Goal: Information Seeking & Learning: Learn about a topic

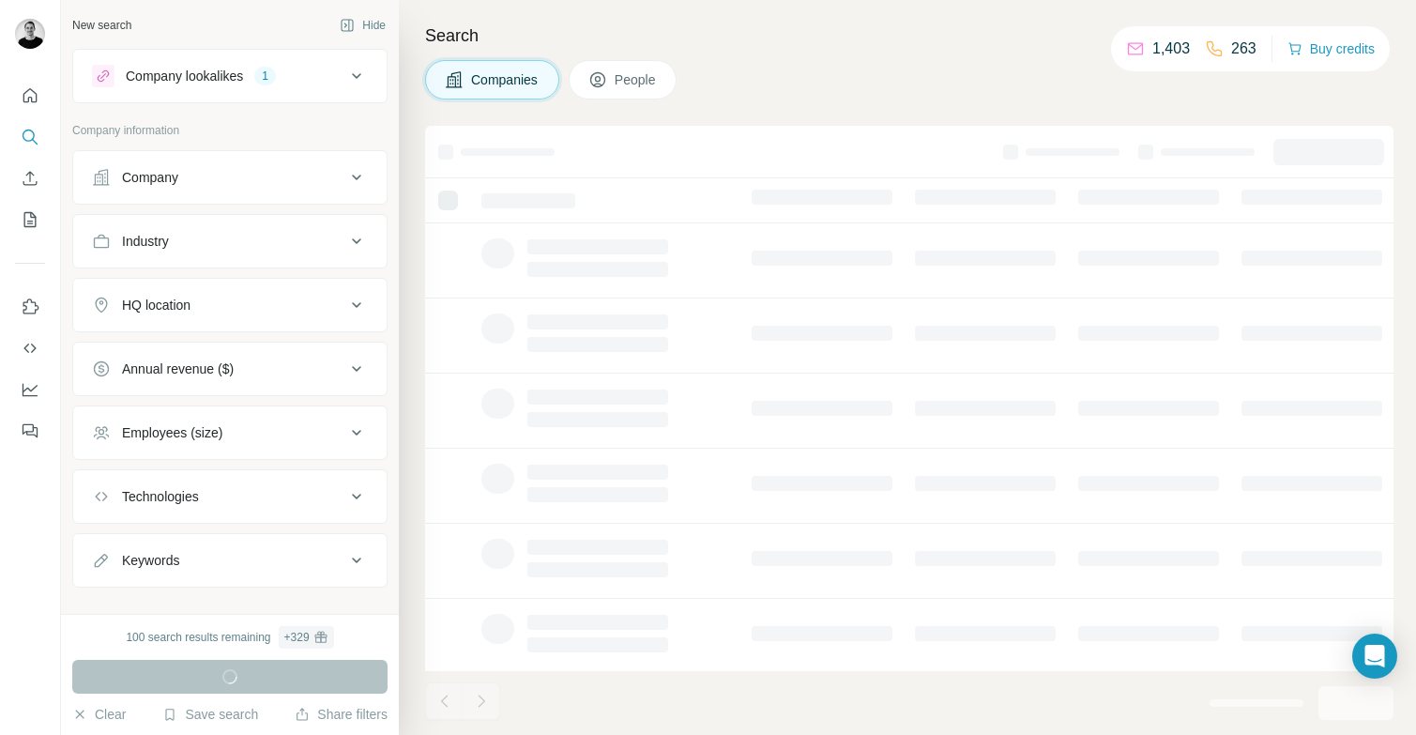
click at [282, 420] on button "Employees (size)" at bounding box center [229, 432] width 313 height 45
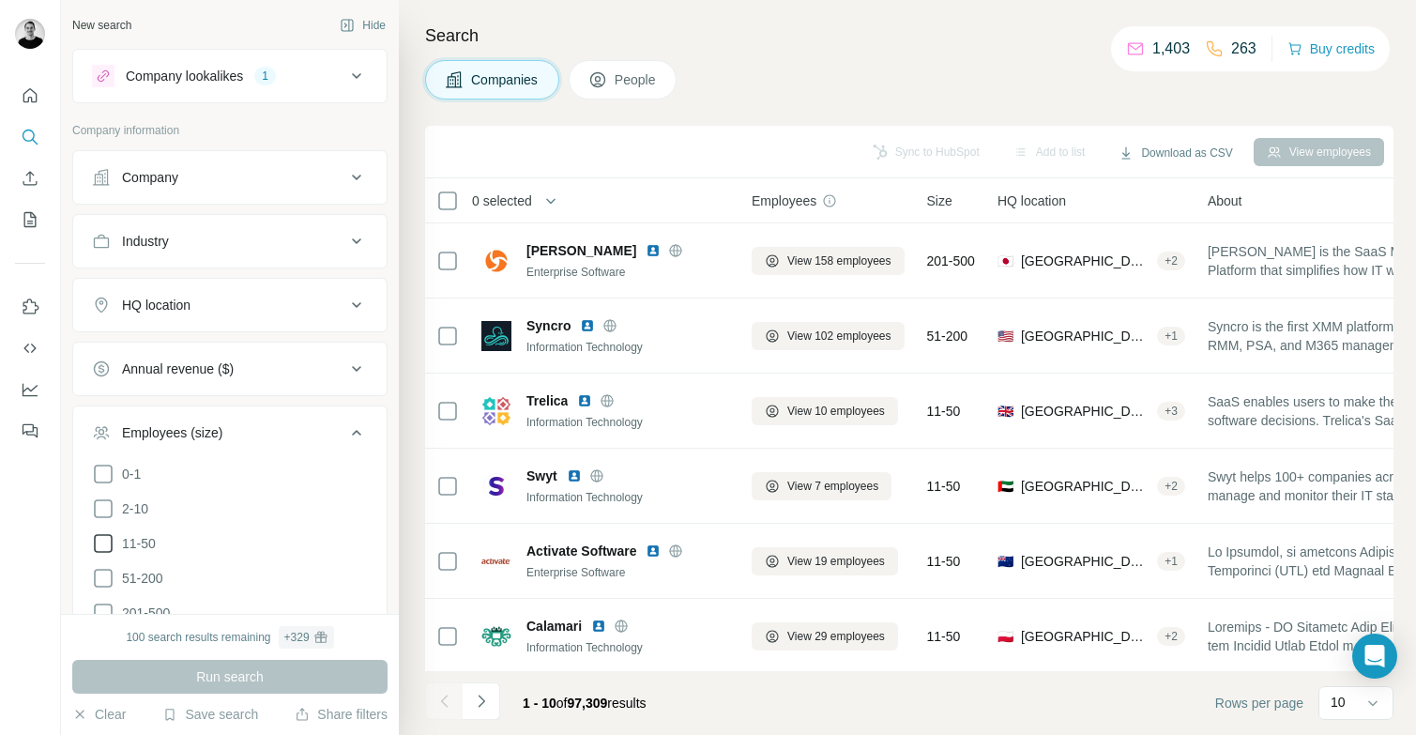
click at [104, 539] on icon at bounding box center [103, 543] width 23 height 23
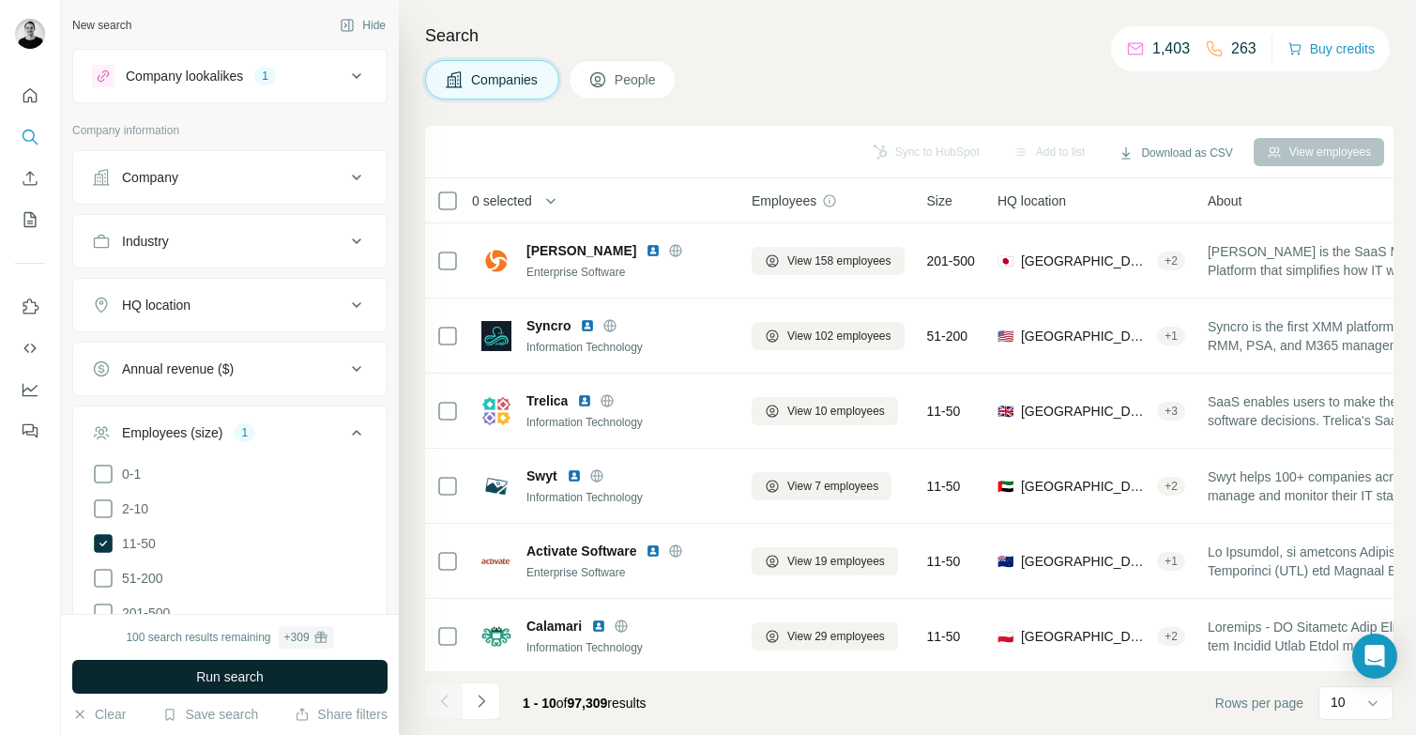
click at [222, 677] on span "Run search" at bounding box center [230, 676] width 68 height 19
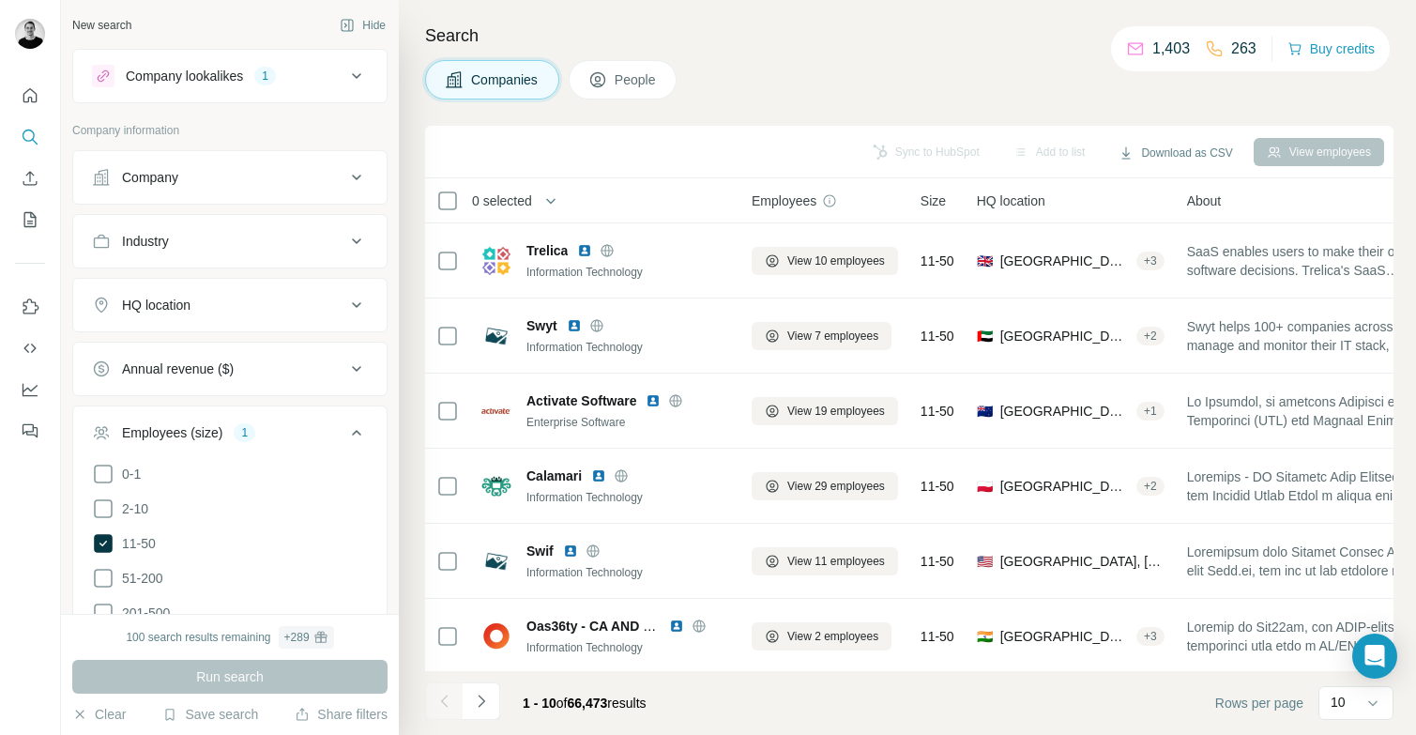
click at [210, 312] on div "HQ location" at bounding box center [218, 305] width 253 height 19
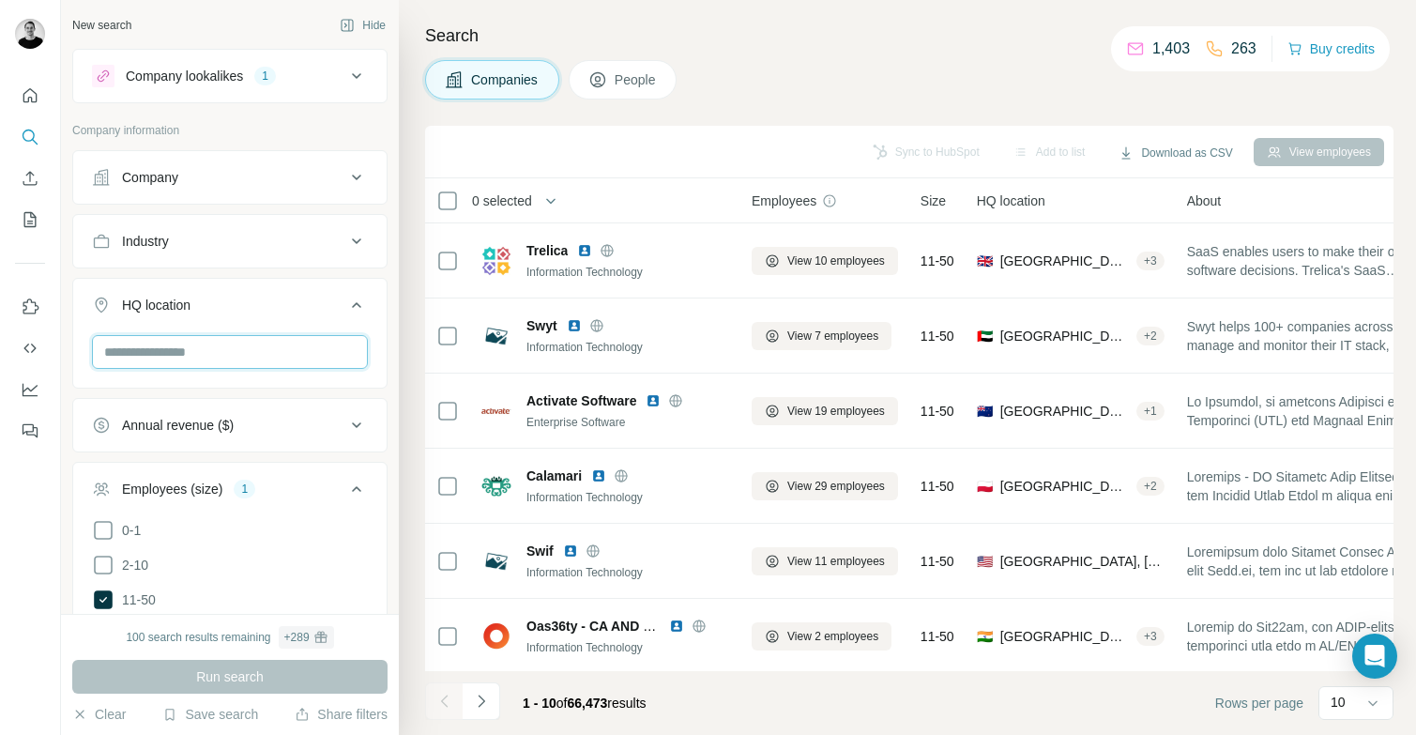
click at [200, 351] on input "text" at bounding box center [230, 352] width 276 height 34
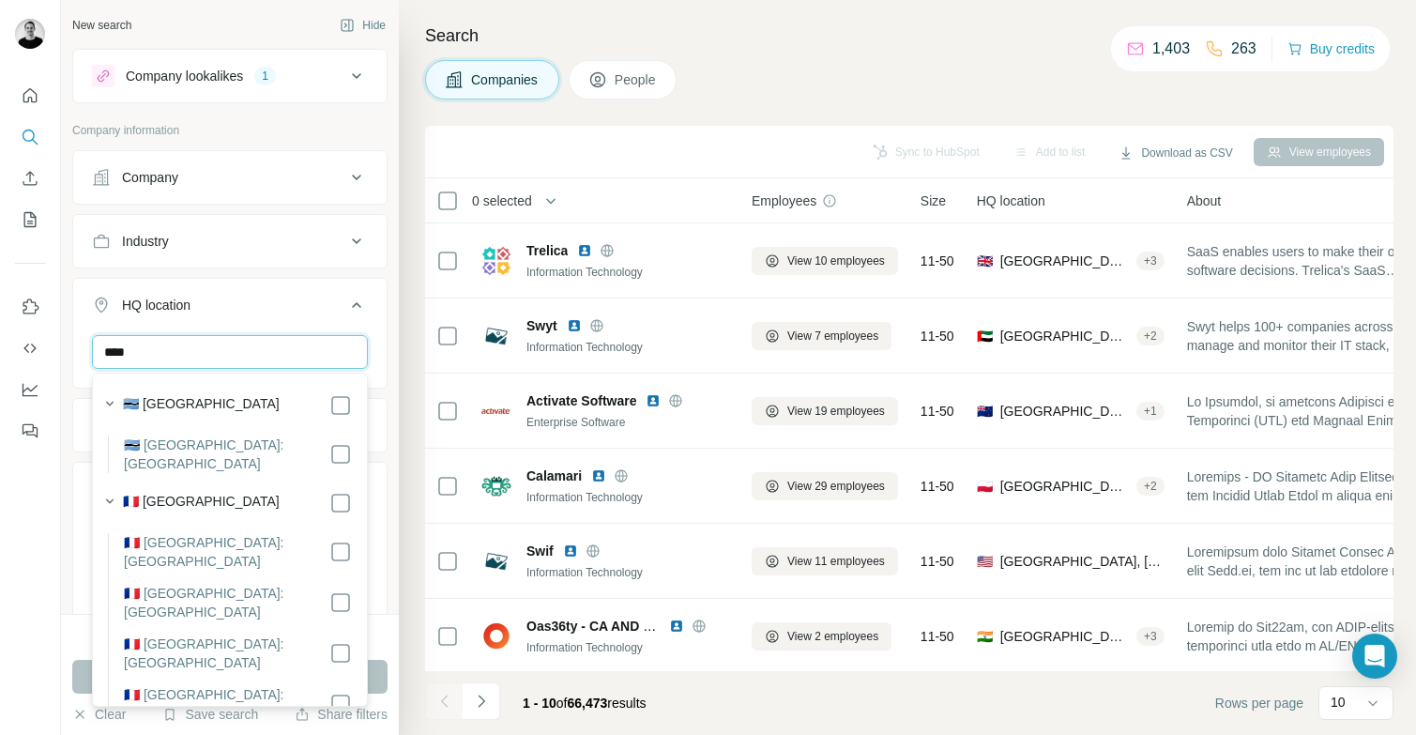
type input "****"
click at [220, 492] on div "🇫🇷 France" at bounding box center [237, 503] width 229 height 23
click at [406, 449] on div "Search Companies People Sync to HubSpot Add to list Download as CSV View employ…" at bounding box center [907, 367] width 1017 height 735
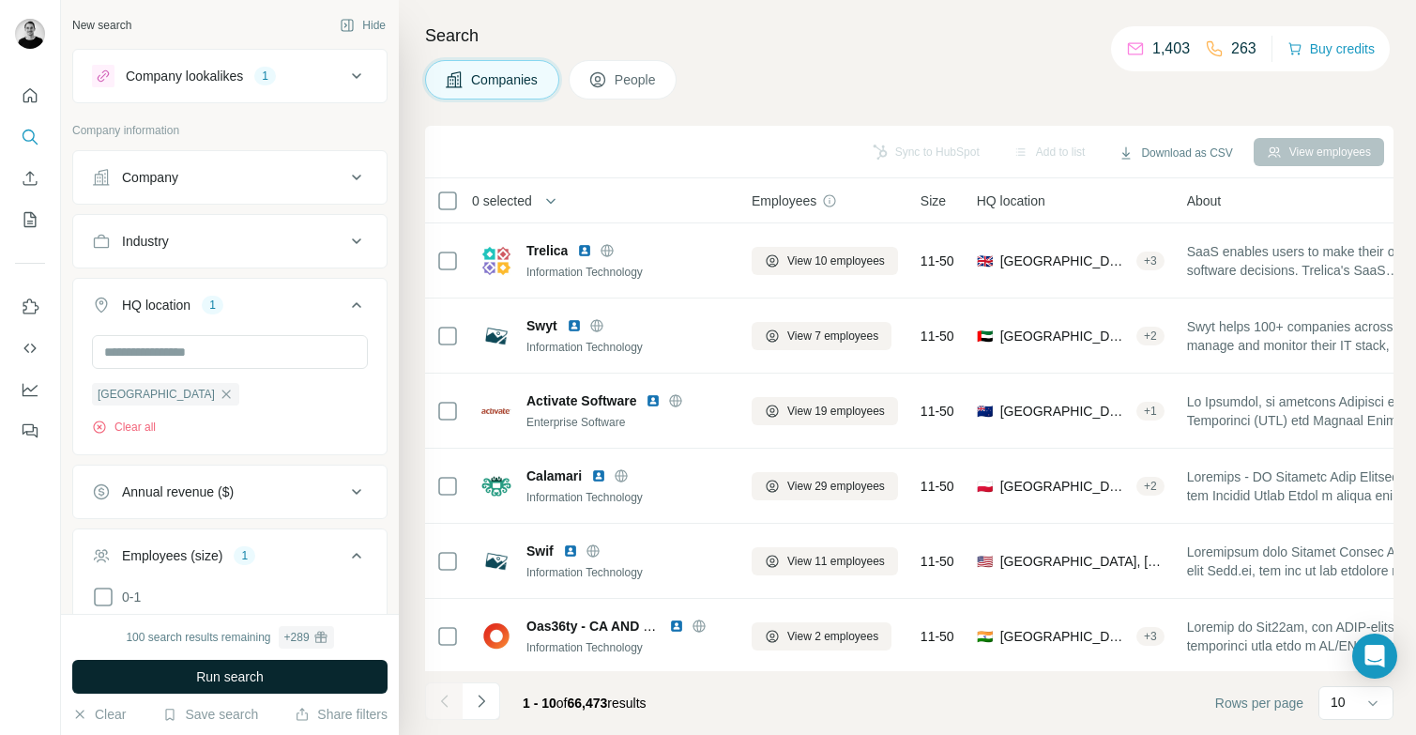
click at [220, 674] on span "Run search" at bounding box center [230, 676] width 68 height 19
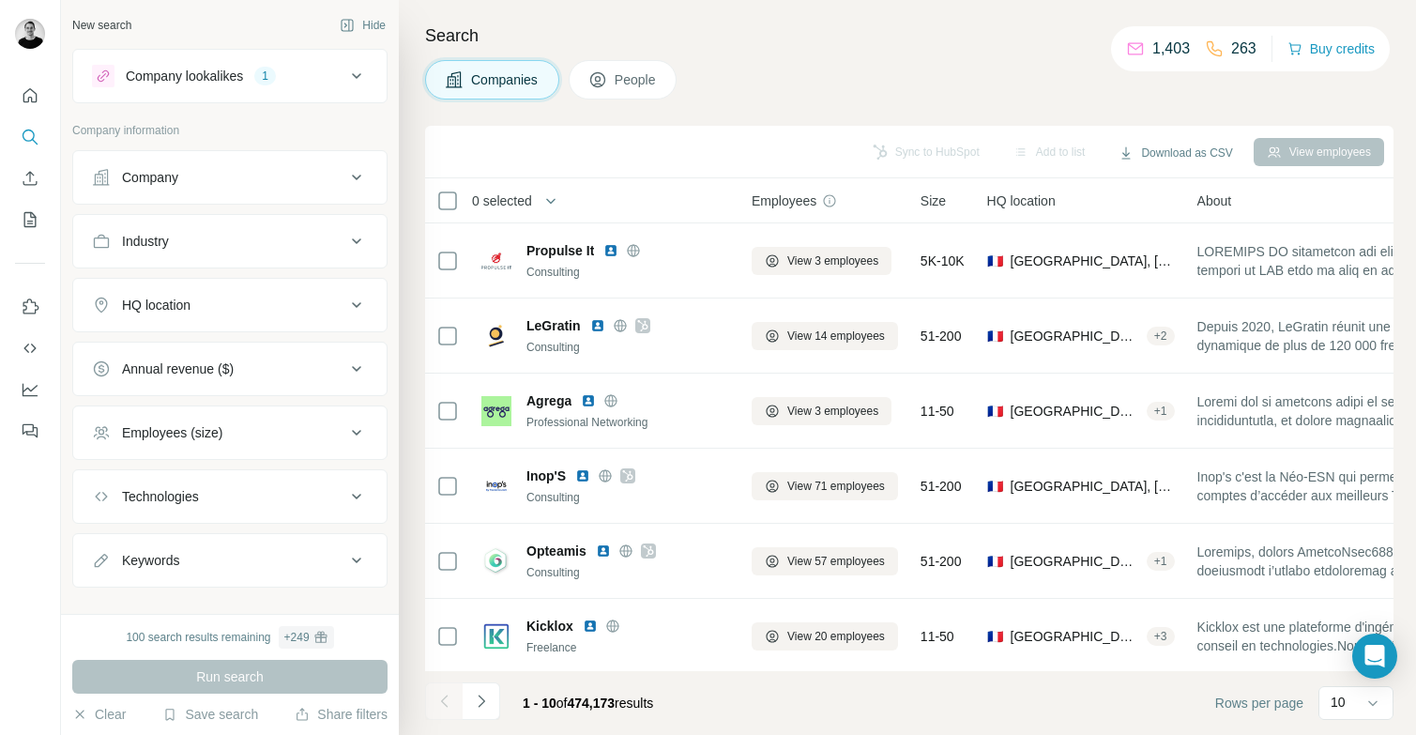
click at [250, 425] on div "Employees (size)" at bounding box center [218, 432] width 253 height 19
click at [105, 542] on icon at bounding box center [103, 543] width 23 height 23
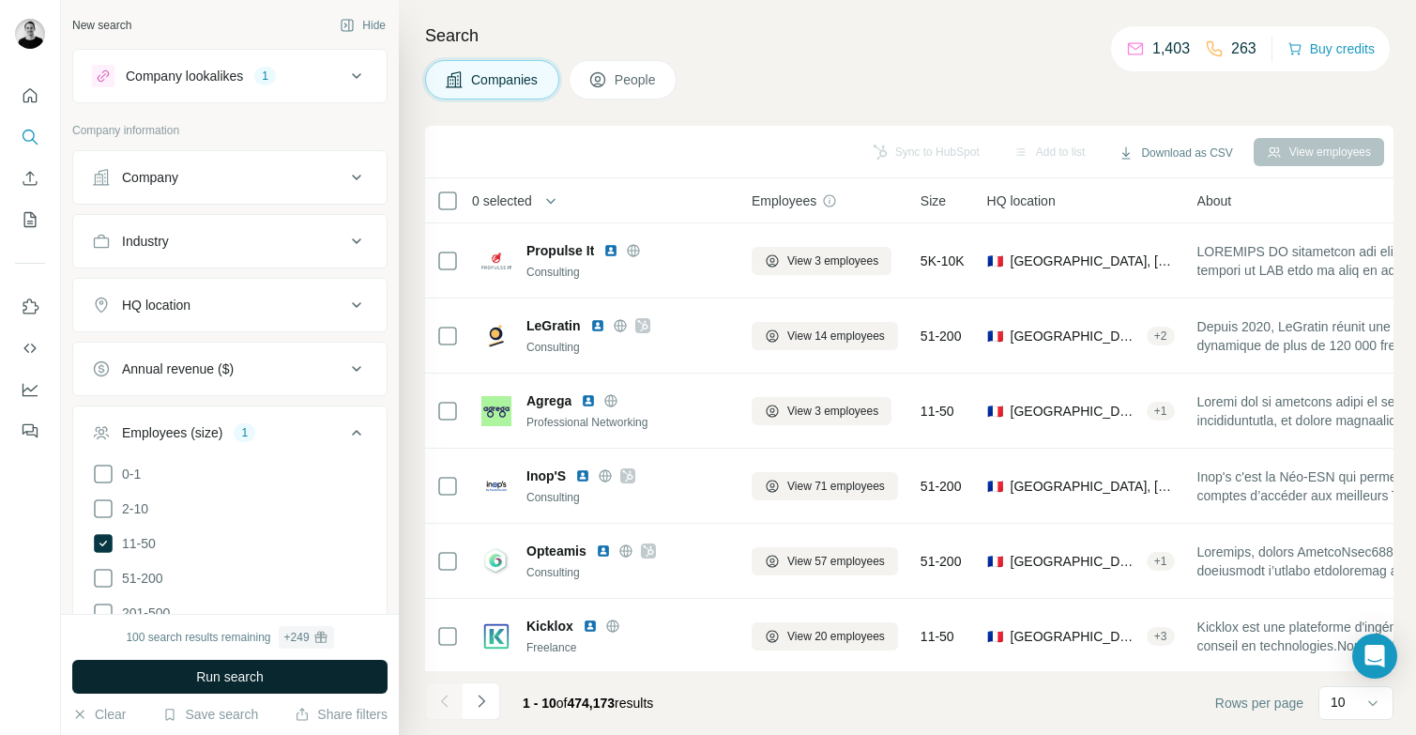
click at [269, 675] on button "Run search" at bounding box center [229, 677] width 315 height 34
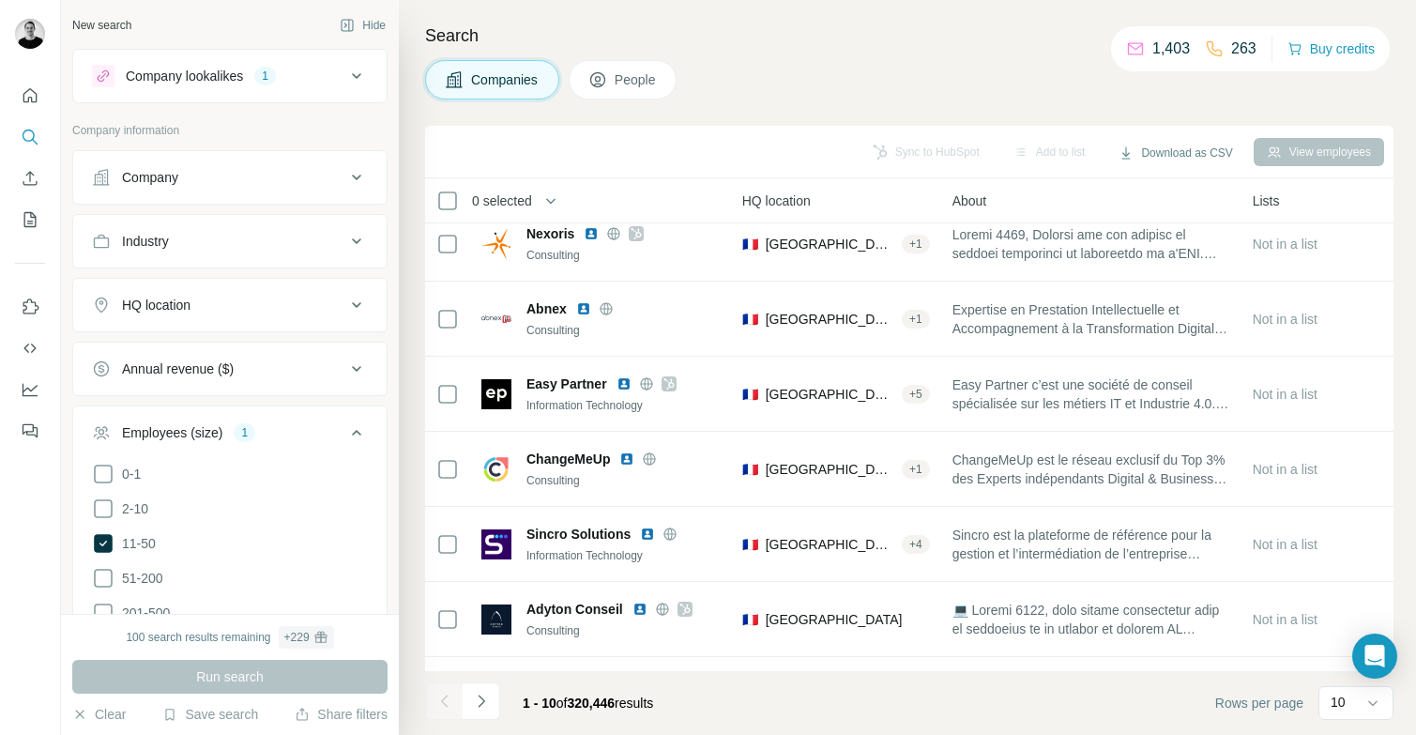
scroll to position [303, 235]
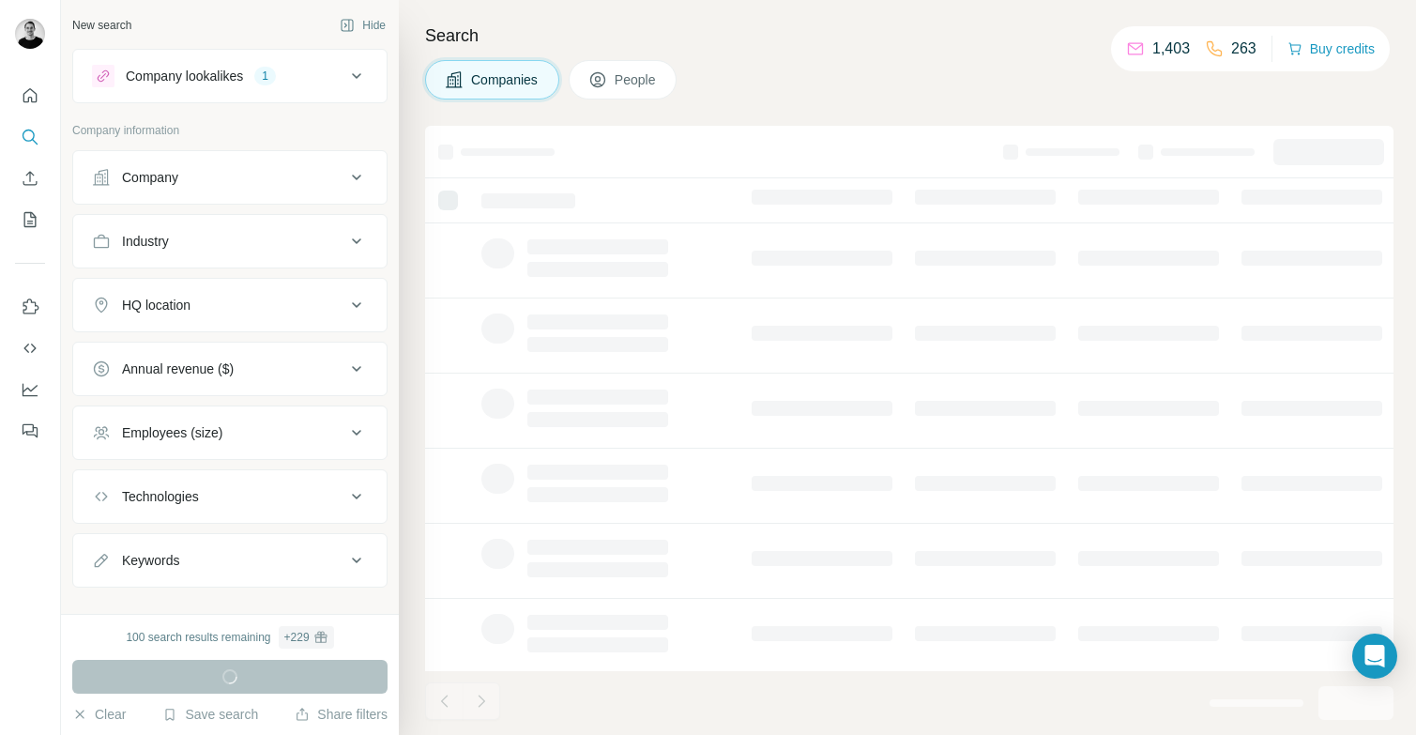
click at [225, 303] on div "HQ location" at bounding box center [218, 305] width 253 height 19
click at [215, 350] on input "text" at bounding box center [230, 352] width 276 height 34
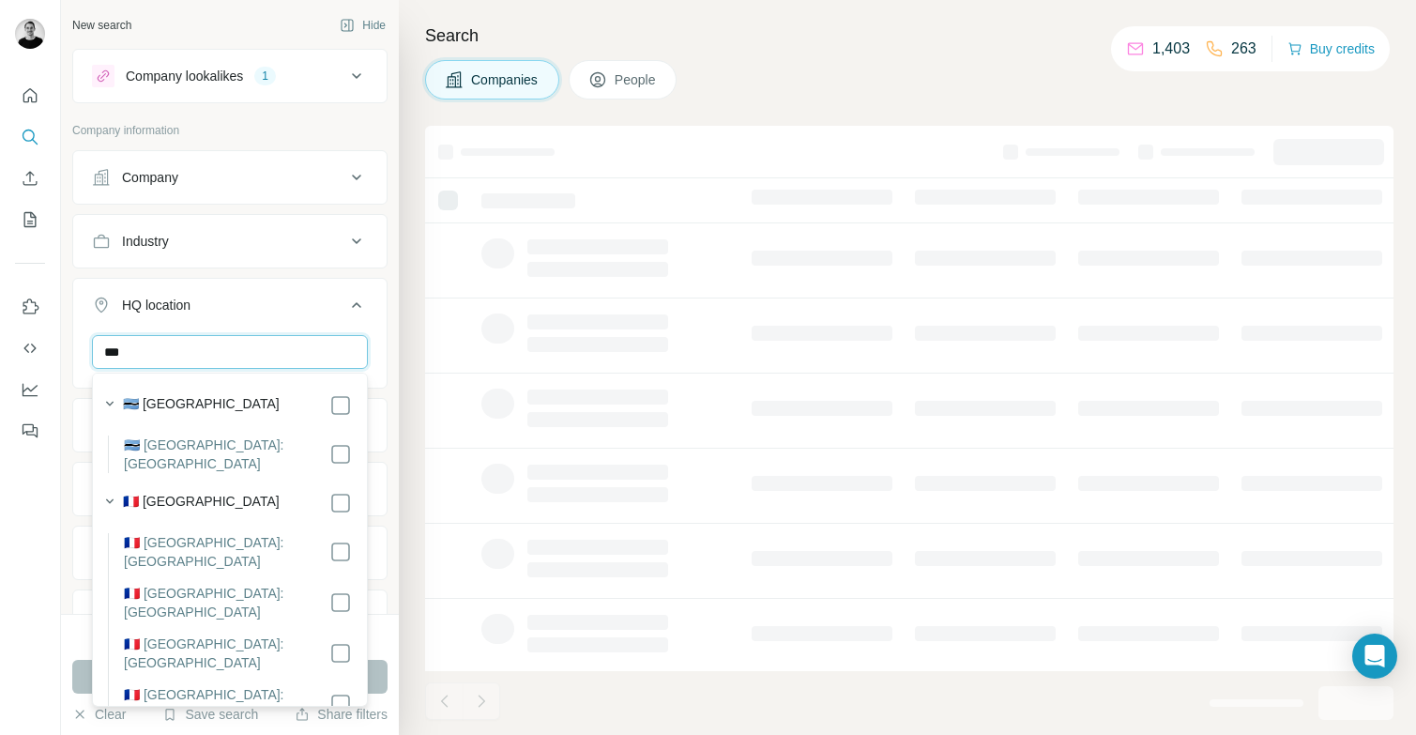
type input "***"
click at [207, 492] on div "🇫🇷 France" at bounding box center [237, 503] width 229 height 23
click at [383, 674] on button "Run search" at bounding box center [229, 677] width 315 height 34
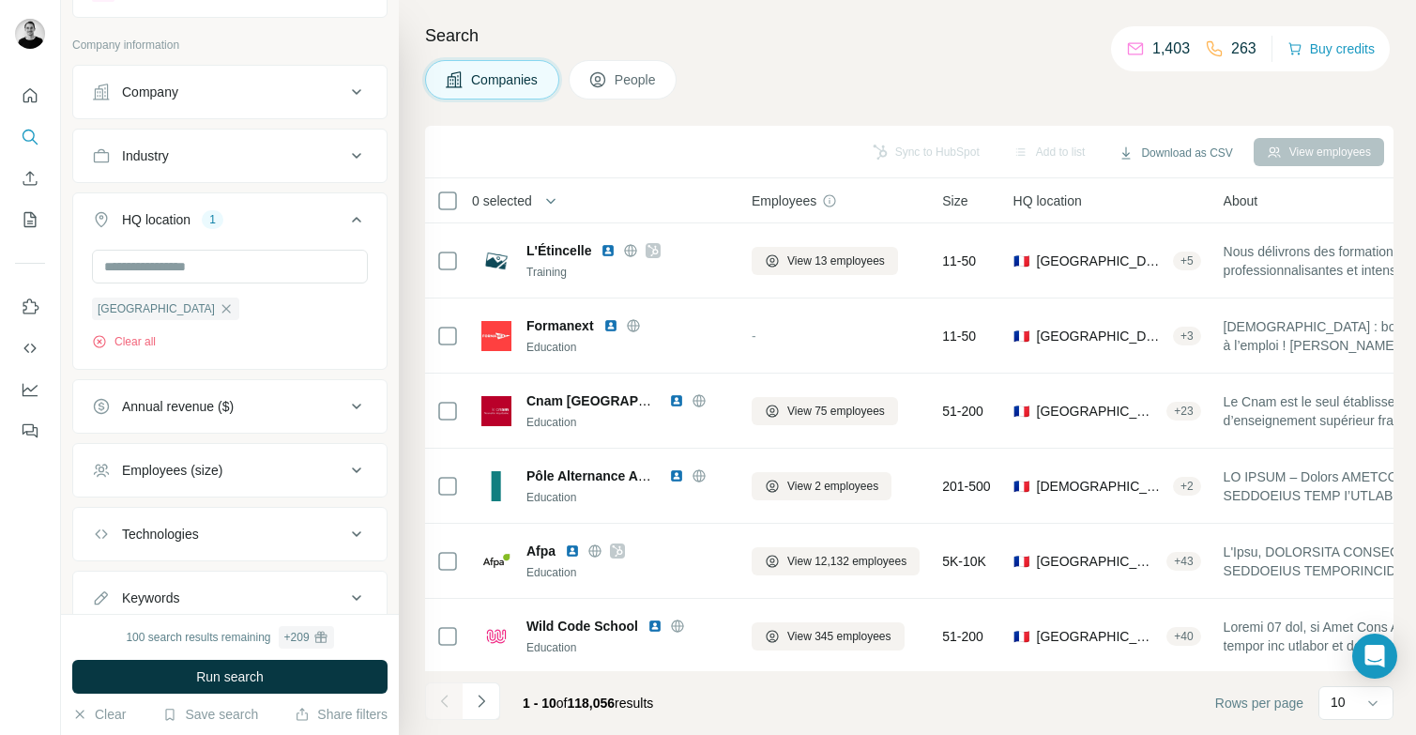
scroll to position [86, 0]
click at [242, 471] on div "Employees (size)" at bounding box center [218, 469] width 253 height 19
click at [109, 582] on icon at bounding box center [103, 580] width 23 height 23
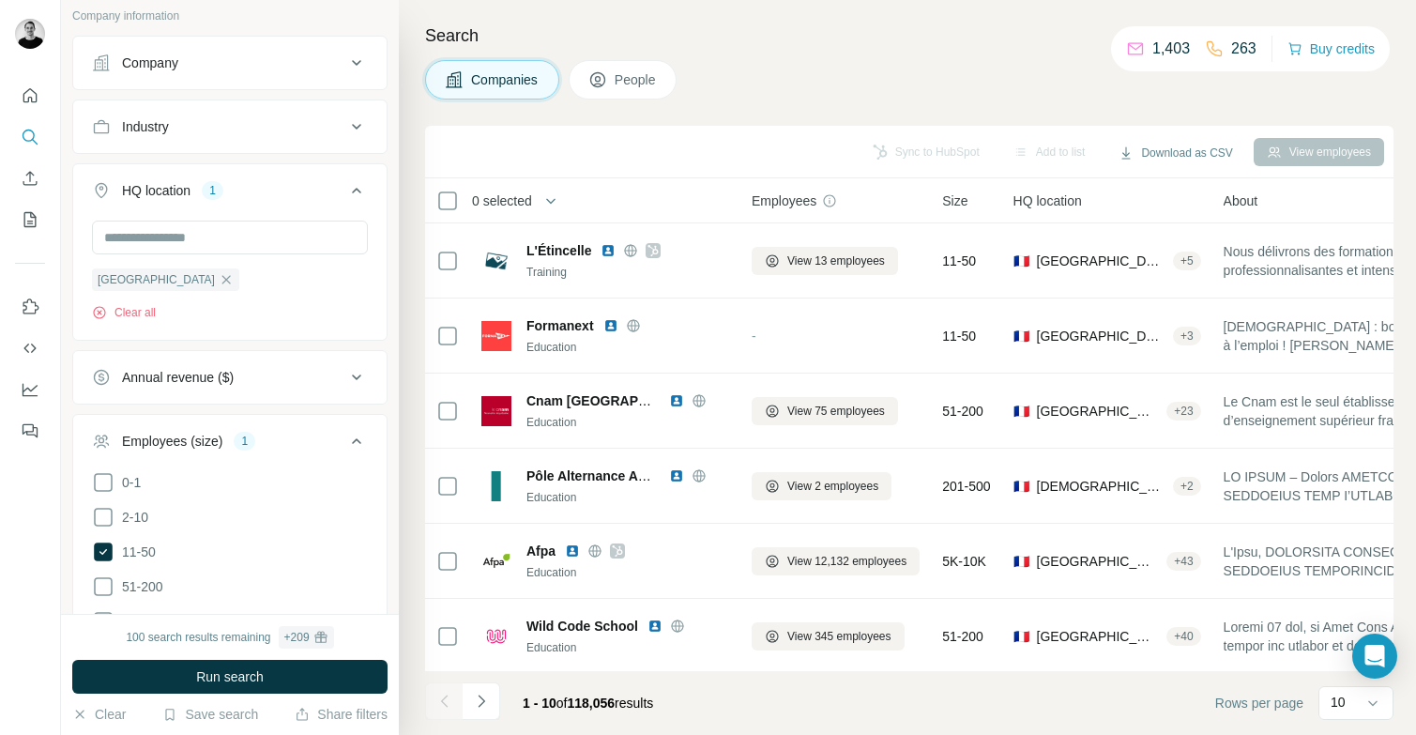
scroll to position [118, 0]
click at [101, 584] on icon at bounding box center [103, 582] width 23 height 23
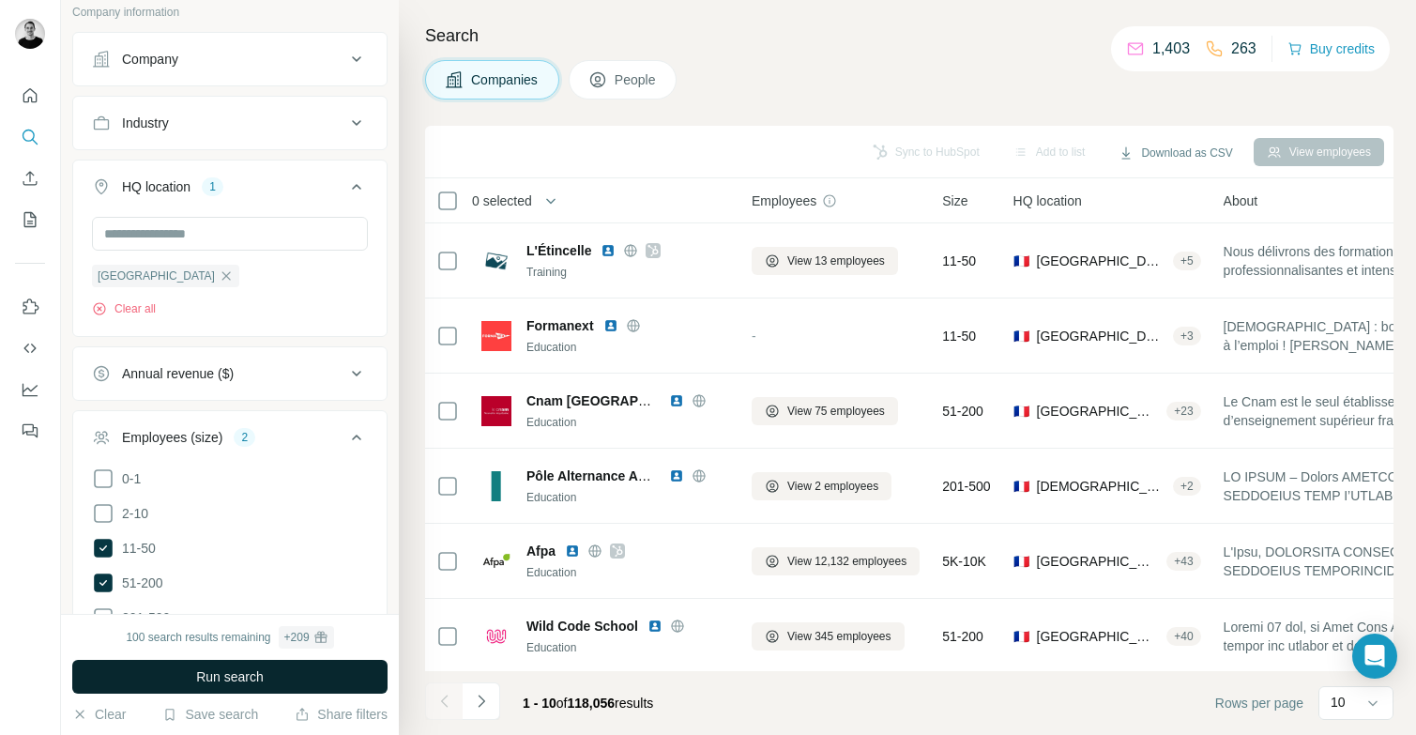
click at [224, 675] on span "Run search" at bounding box center [230, 676] width 68 height 19
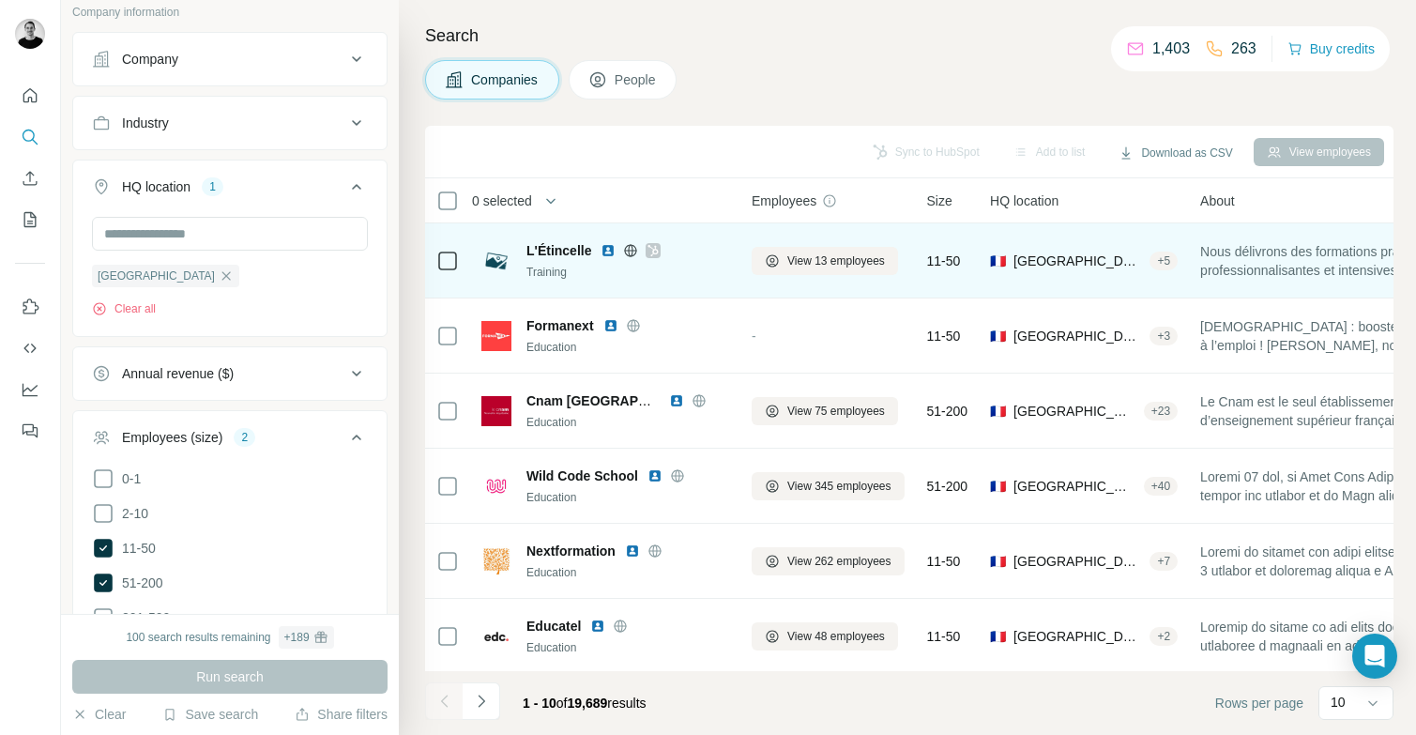
click at [605, 251] on img at bounding box center [607, 250] width 15 height 15
